Goal: Information Seeking & Learning: Learn about a topic

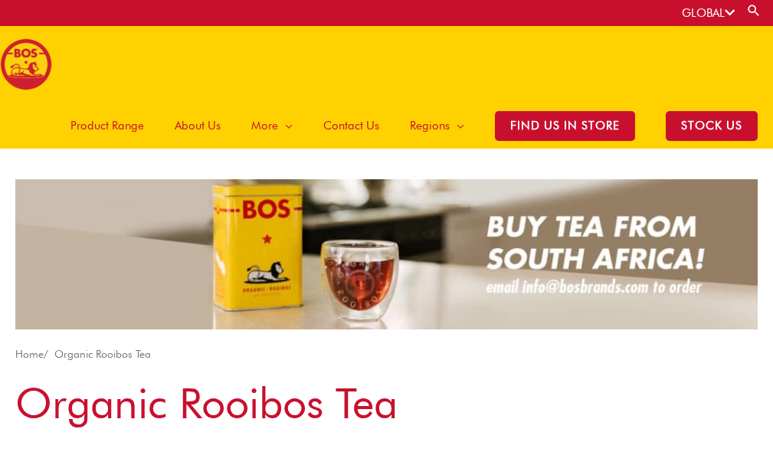
click at [123, 128] on span "Product Range" at bounding box center [108, 126] width 74 height 46
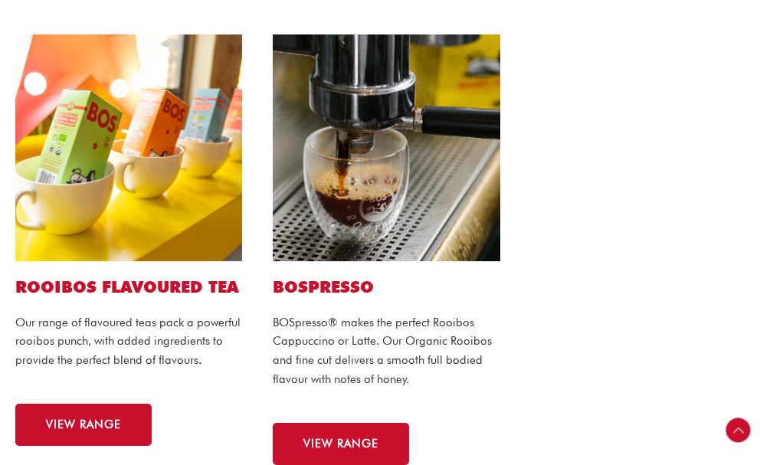
scroll to position [690, 0]
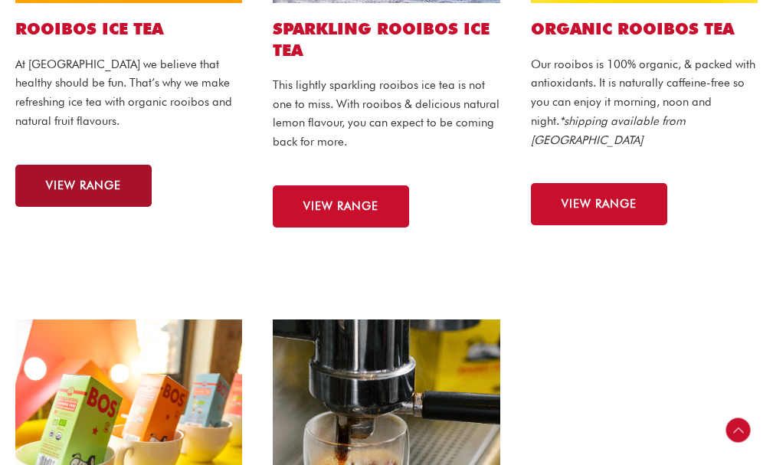
click at [80, 193] on link "VIEW RANGE" at bounding box center [83, 186] width 136 height 42
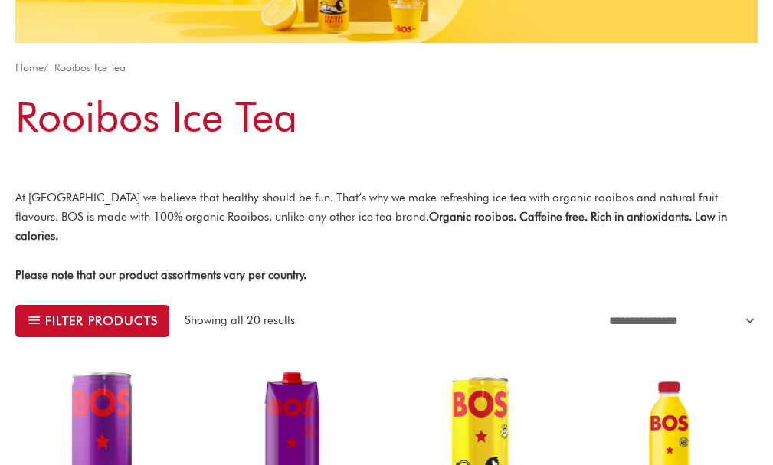
scroll to position [153, 0]
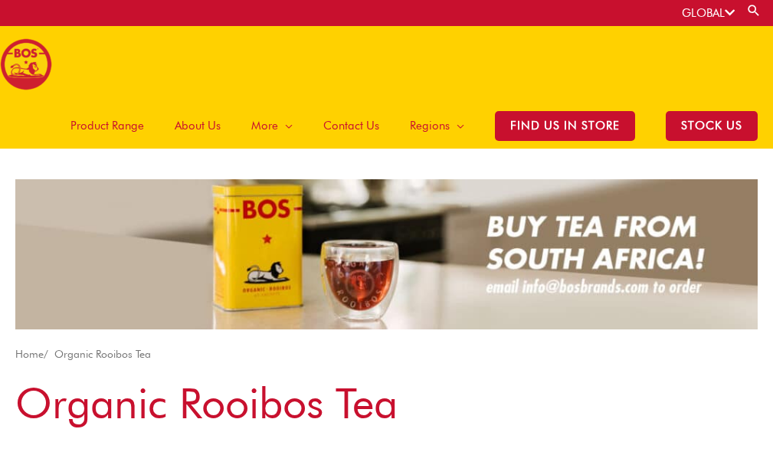
click at [121, 121] on span "Product Range" at bounding box center [108, 126] width 74 height 46
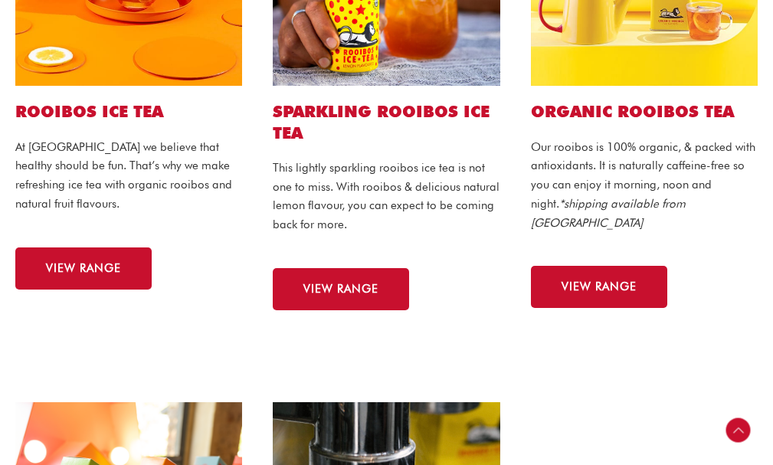
scroll to position [613, 0]
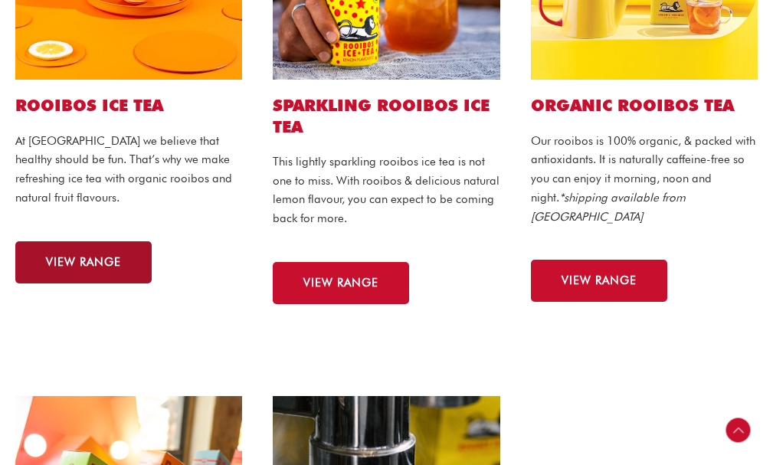
click at [123, 275] on link "VIEW RANGE" at bounding box center [83, 262] width 136 height 42
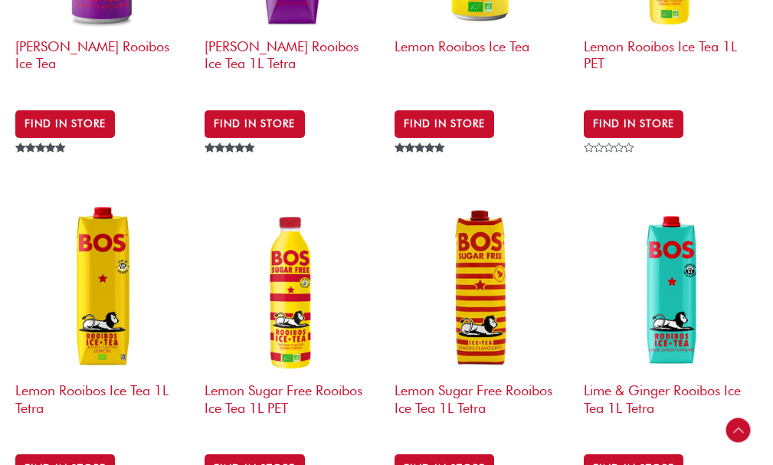
scroll to position [843, 0]
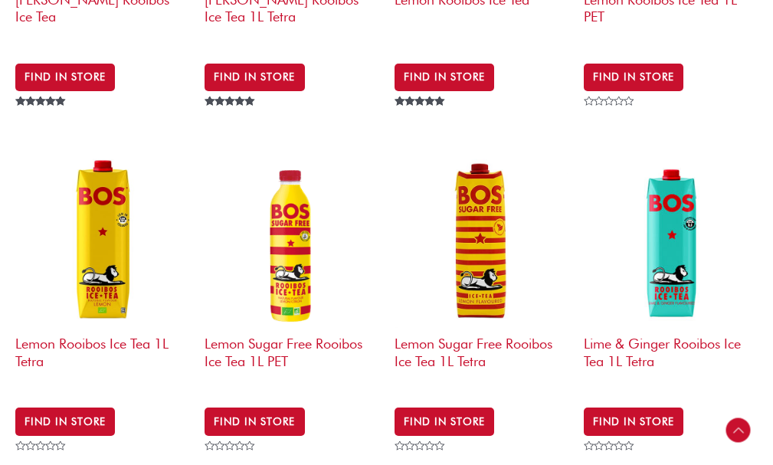
click at [491, 216] on img at bounding box center [482, 241] width 174 height 174
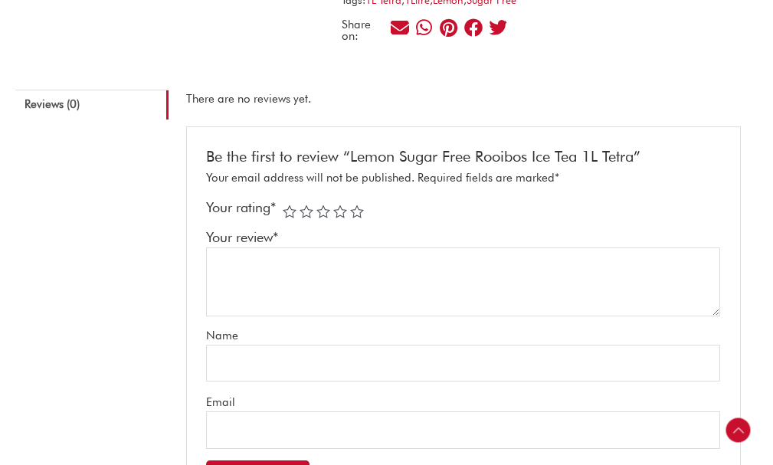
scroll to position [537, 0]
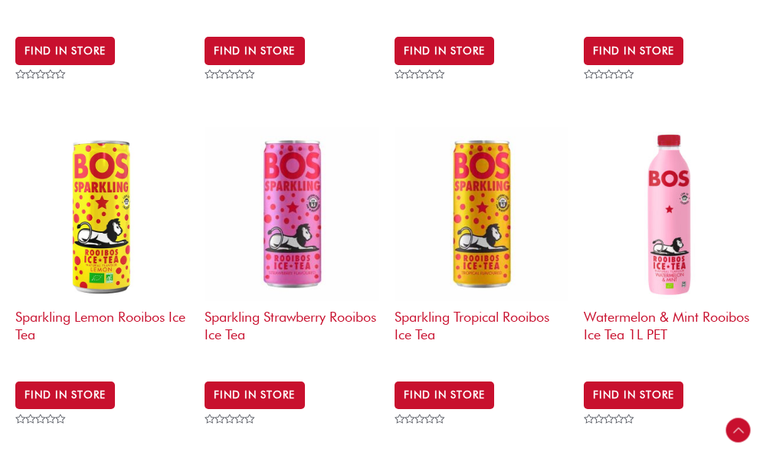
scroll to position [1993, 0]
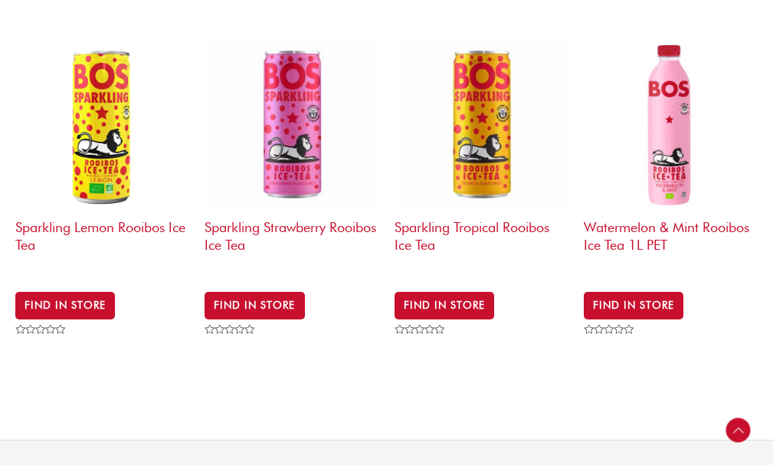
click at [669, 129] on img at bounding box center [671, 125] width 174 height 174
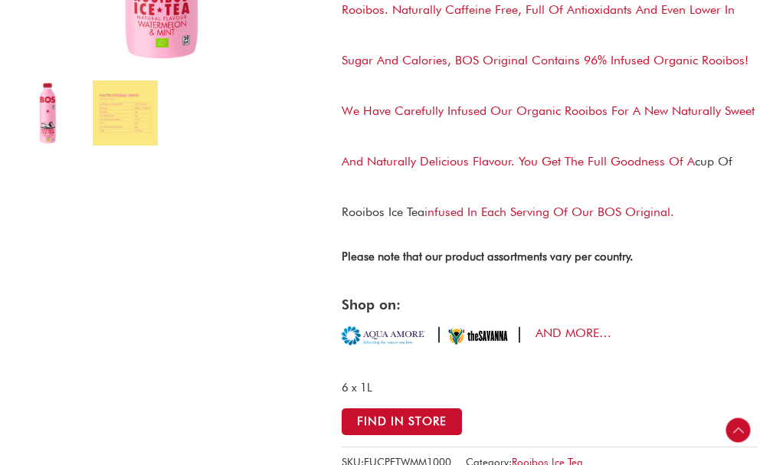
scroll to position [307, 0]
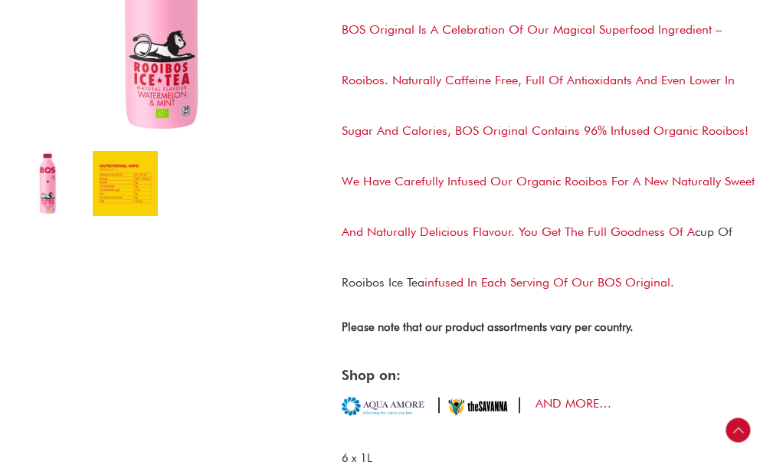
click at [143, 176] on img at bounding box center [126, 184] width 66 height 66
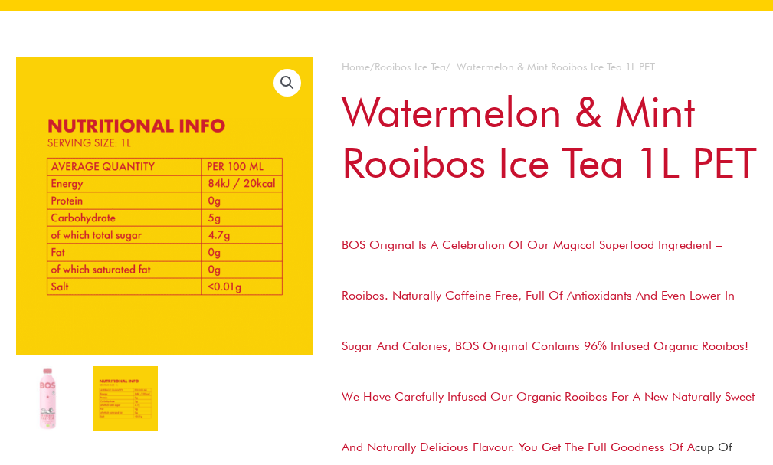
scroll to position [0, 0]
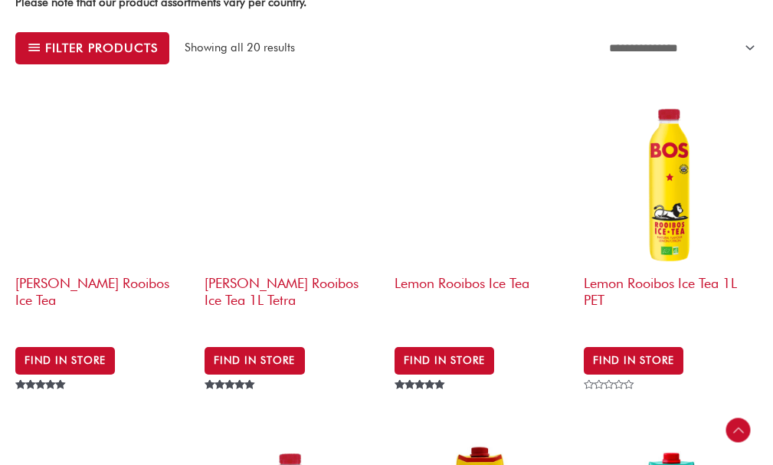
scroll to position [537, 0]
